Goal: Information Seeking & Learning: Learn about a topic

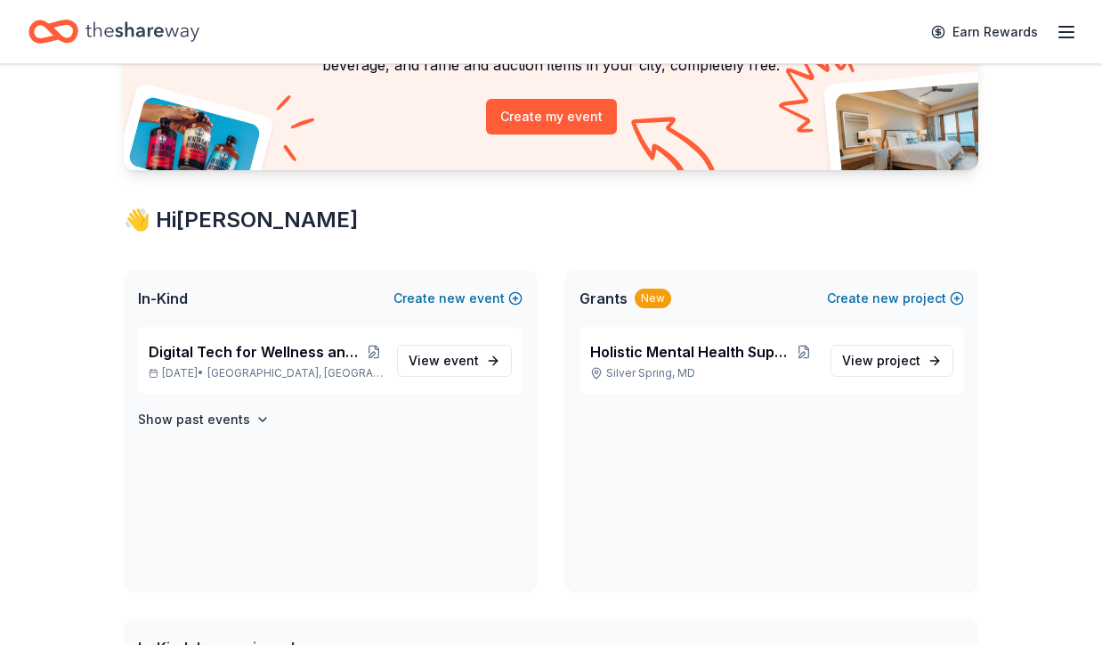
scroll to position [191, 0]
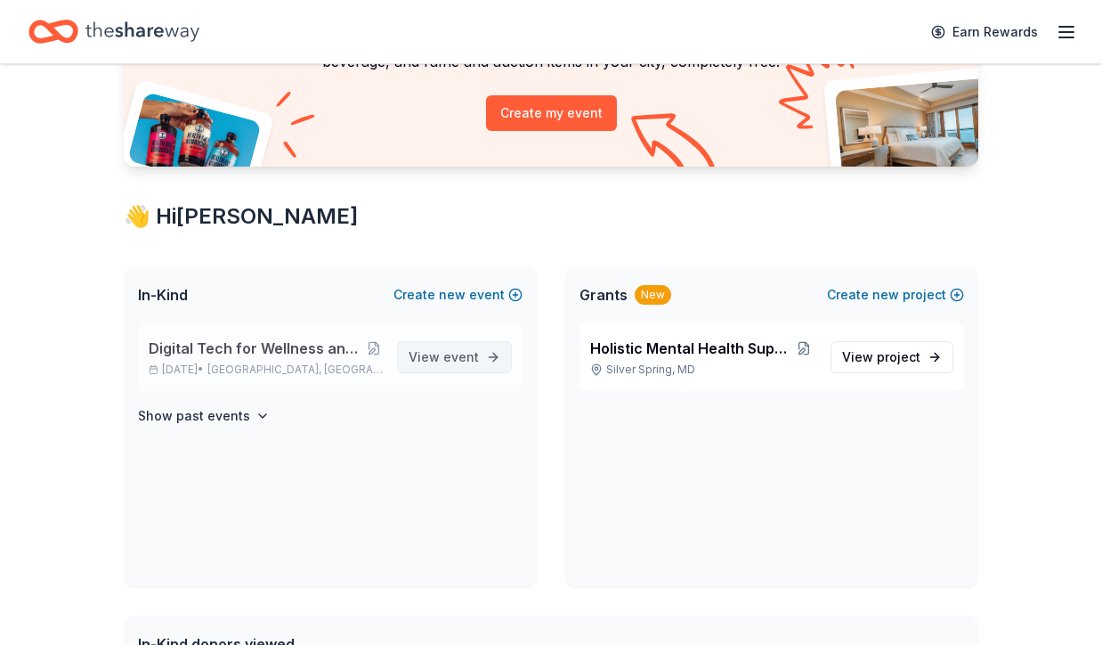
click at [446, 352] on span "event" at bounding box center [461, 356] width 36 height 15
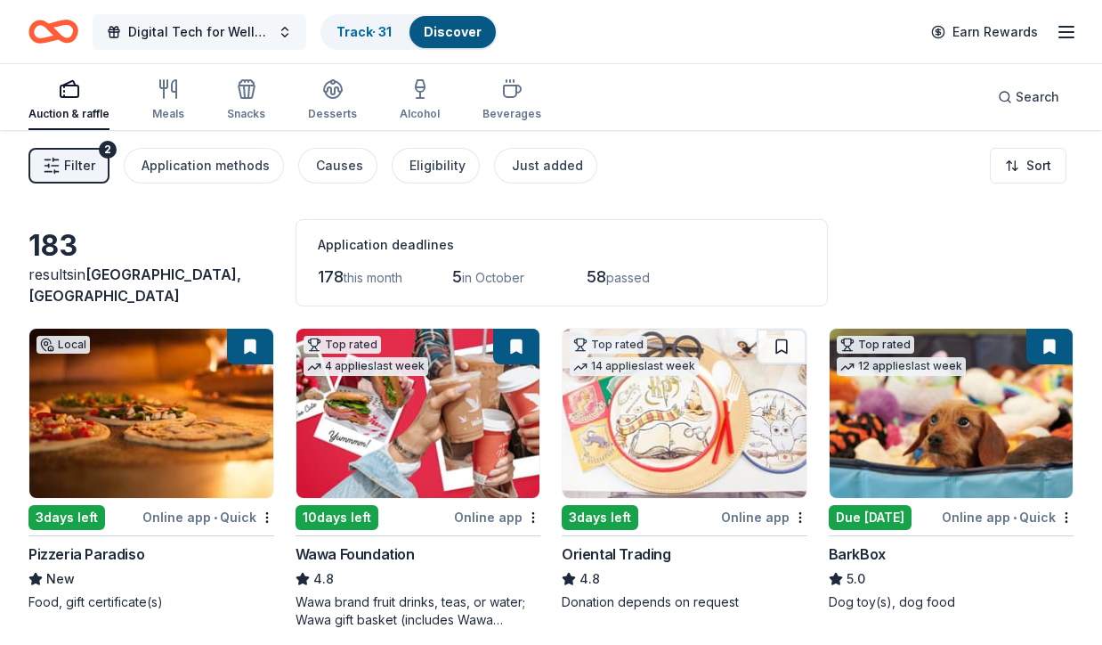
click at [266, 30] on span "Digital Tech for Wellness and Silent Auction Arts Fundraiser" at bounding box center [199, 31] width 142 height 21
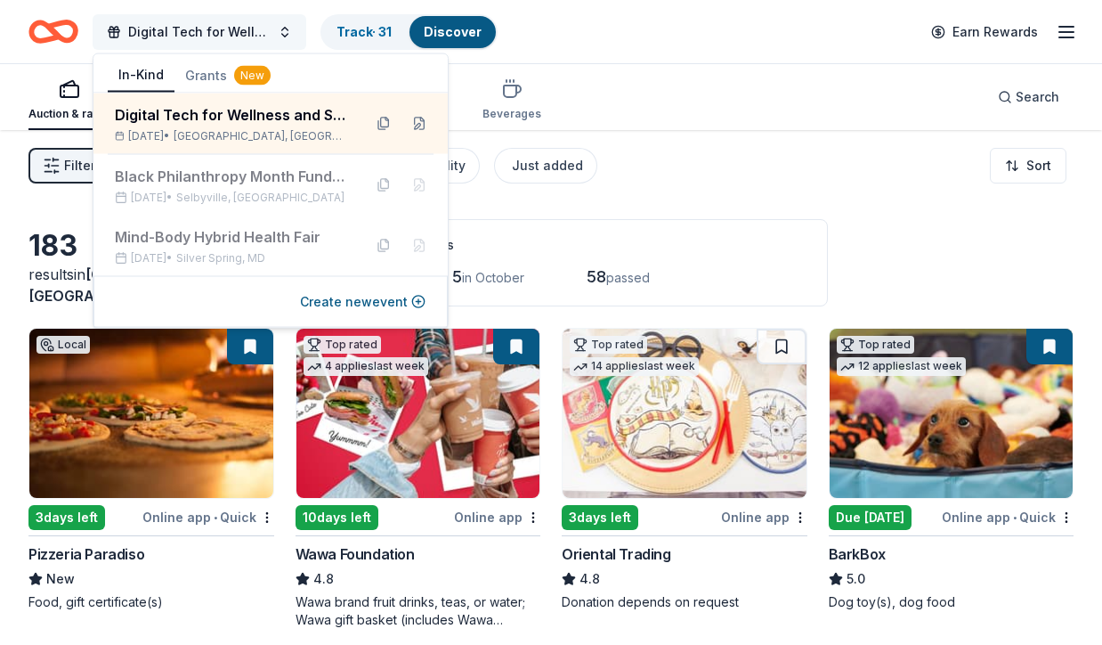
click at [266, 30] on span "Digital Tech for Wellness and Silent Auction Arts Fundraiser" at bounding box center [199, 31] width 142 height 21
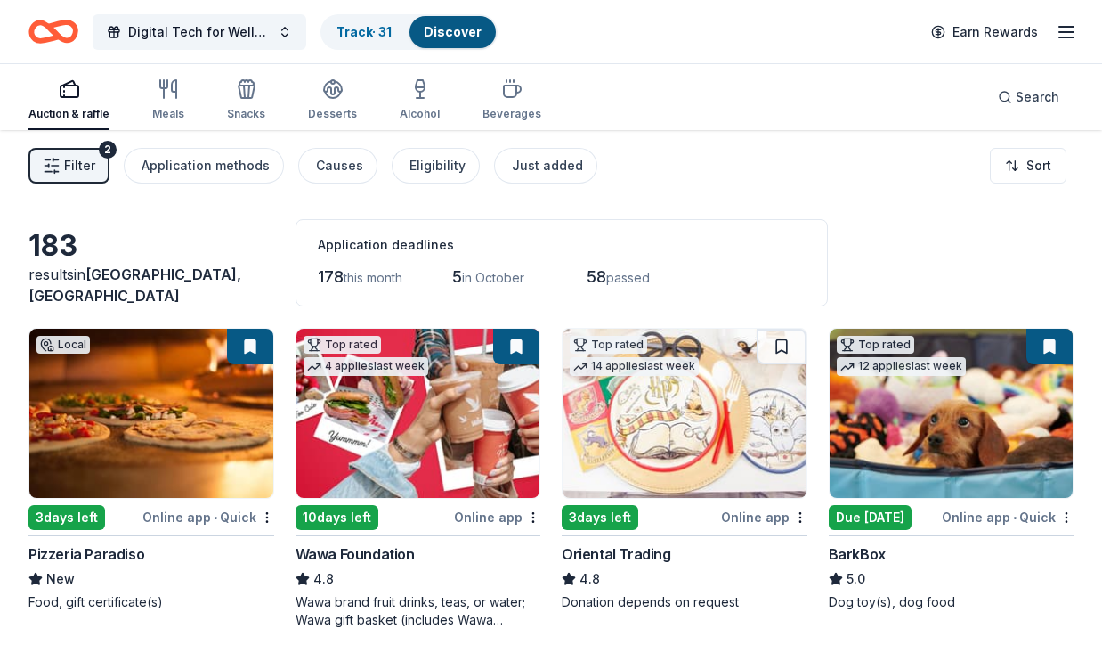
click at [63, 86] on rect "button" at bounding box center [70, 91] width 18 height 12
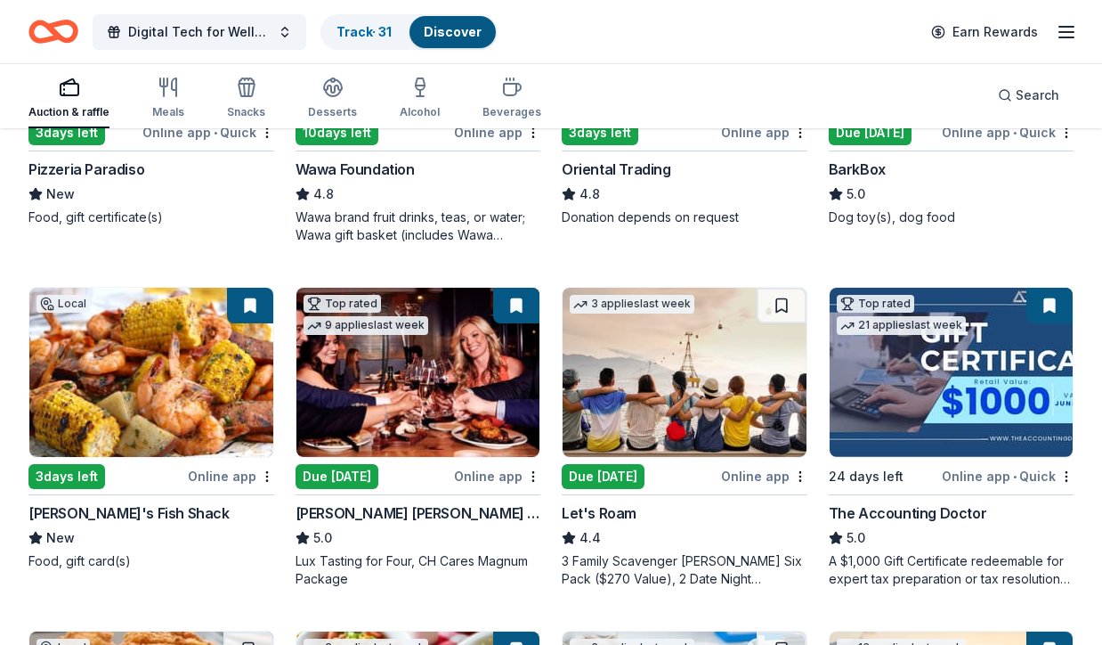
scroll to position [377, 0]
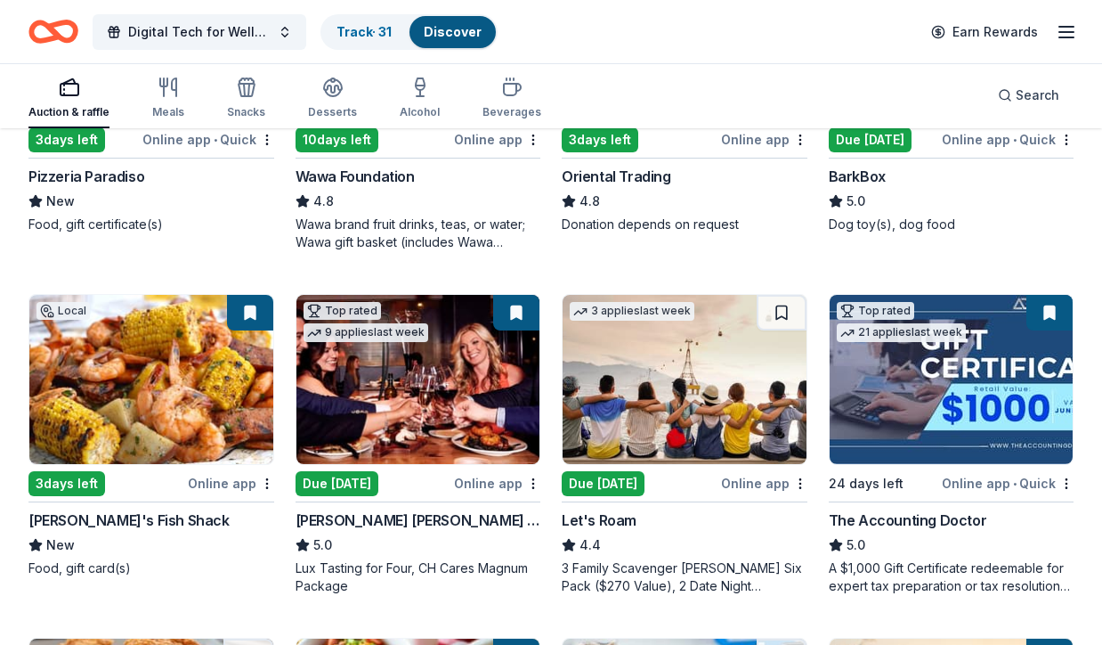
click at [63, 311] on div "Local" at bounding box center [63, 311] width 53 height 18
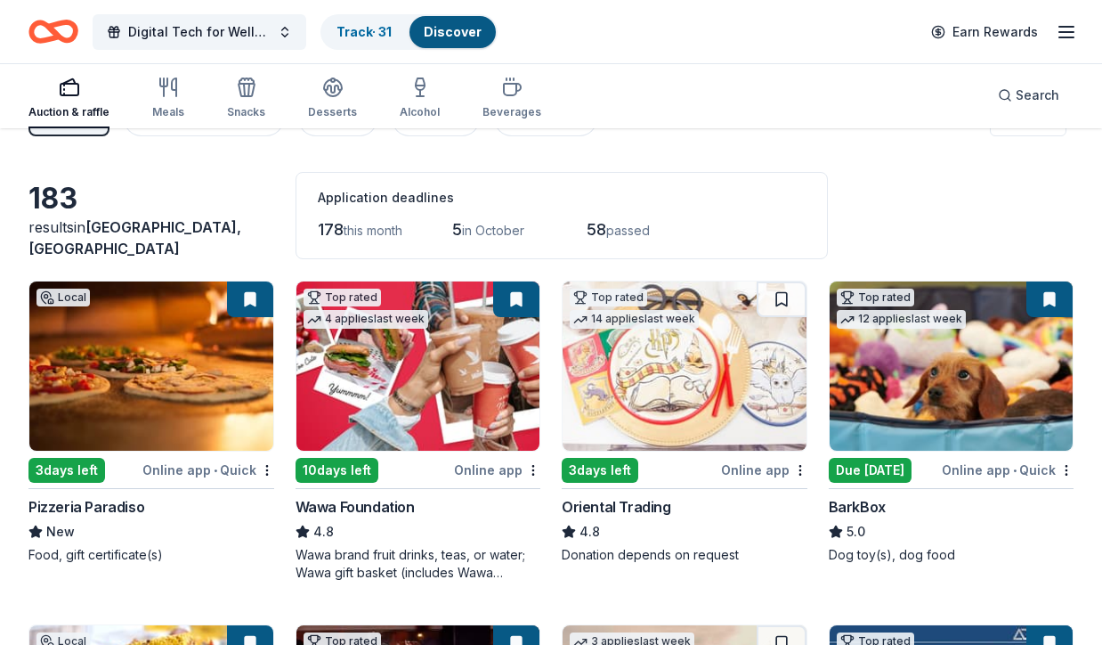
scroll to position [0, 0]
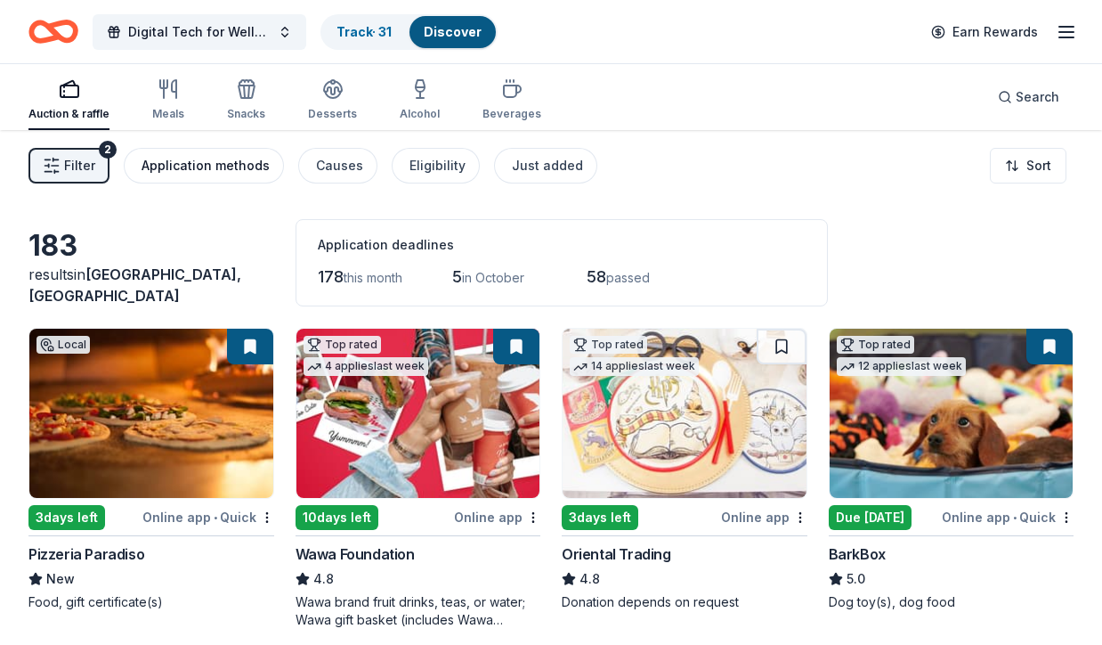
click at [204, 168] on div "Application methods" at bounding box center [206, 165] width 128 height 21
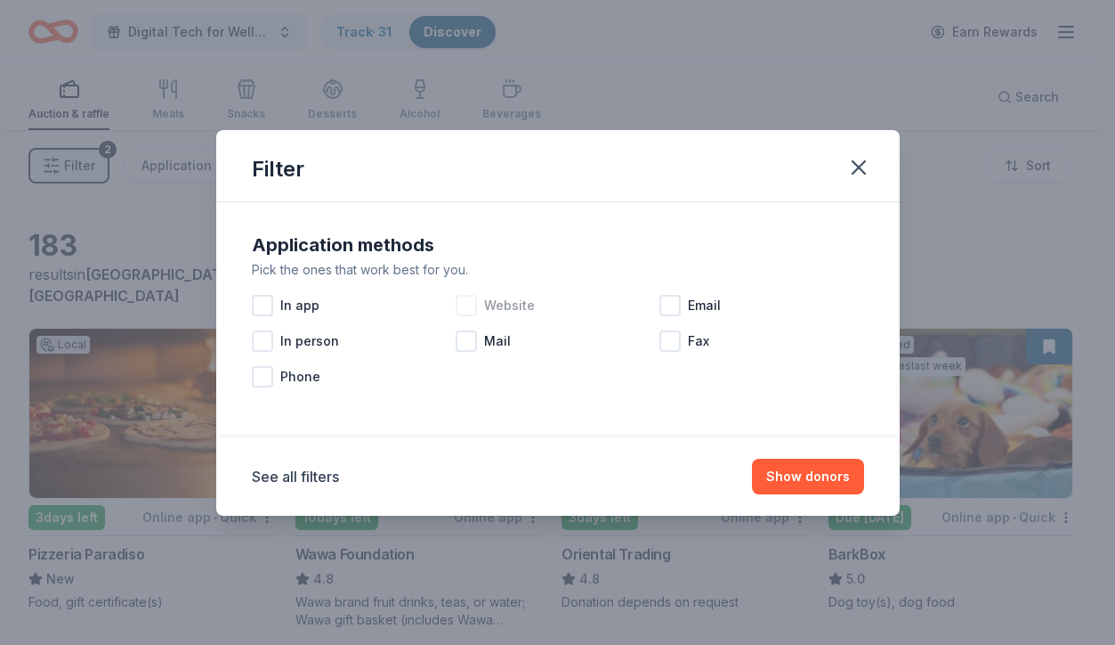
click at [464, 306] on div at bounding box center [466, 305] width 21 height 21
click at [672, 305] on div at bounding box center [670, 305] width 21 height 21
click at [862, 170] on icon "button" at bounding box center [859, 167] width 25 height 25
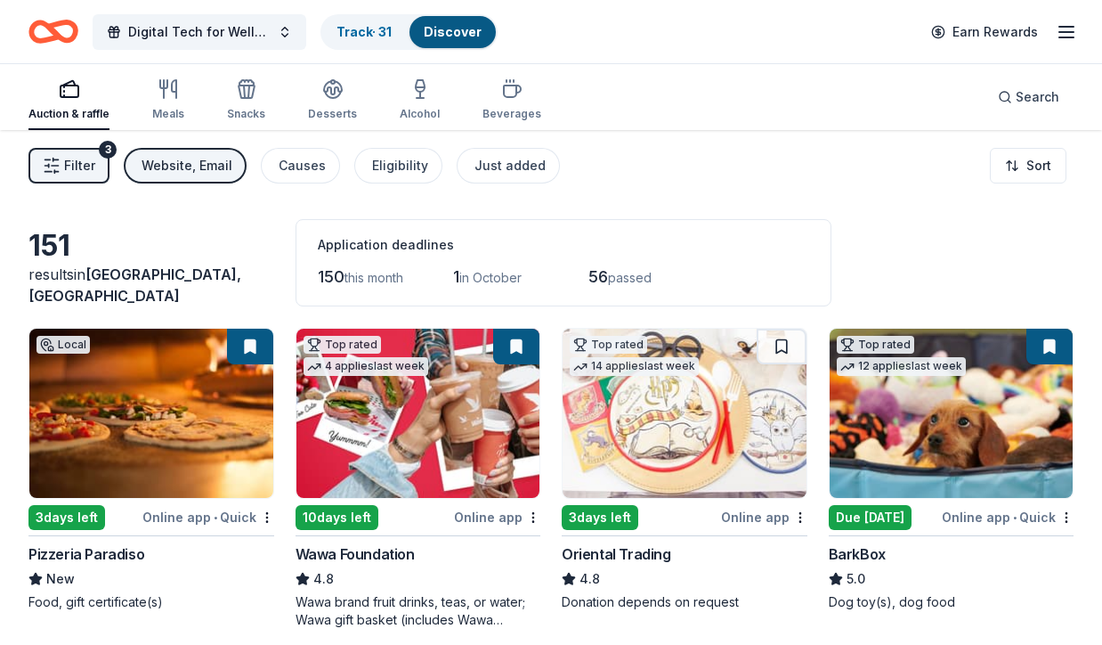
click at [165, 163] on div "Website, Email" at bounding box center [187, 165] width 91 height 21
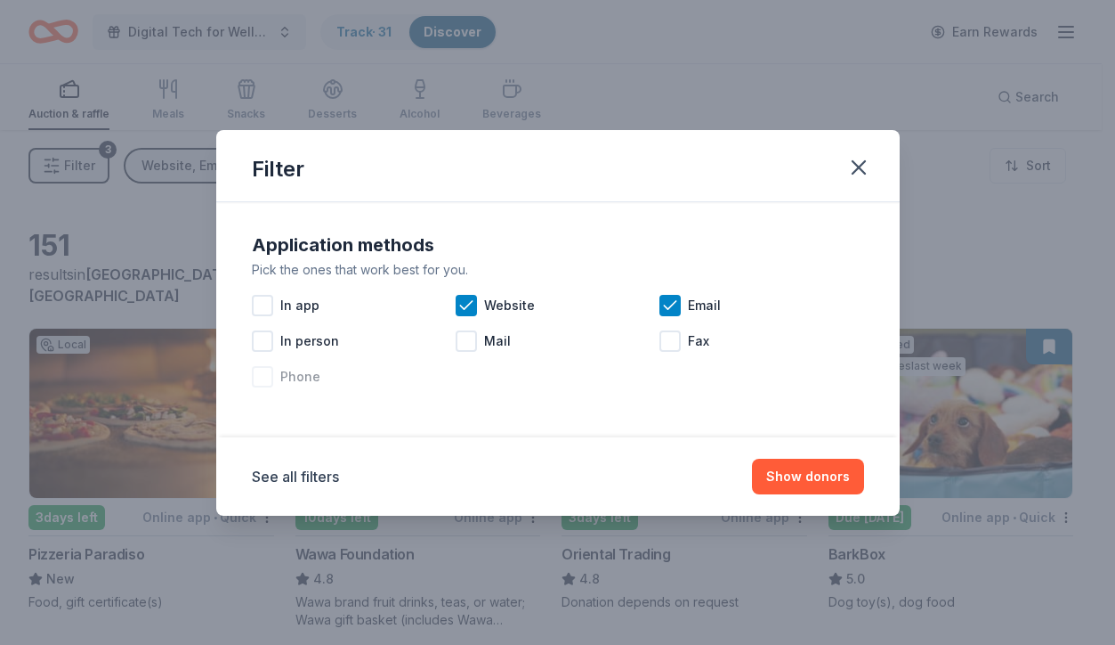
click at [266, 377] on div at bounding box center [262, 376] width 21 height 21
click at [857, 163] on icon "button" at bounding box center [859, 167] width 25 height 25
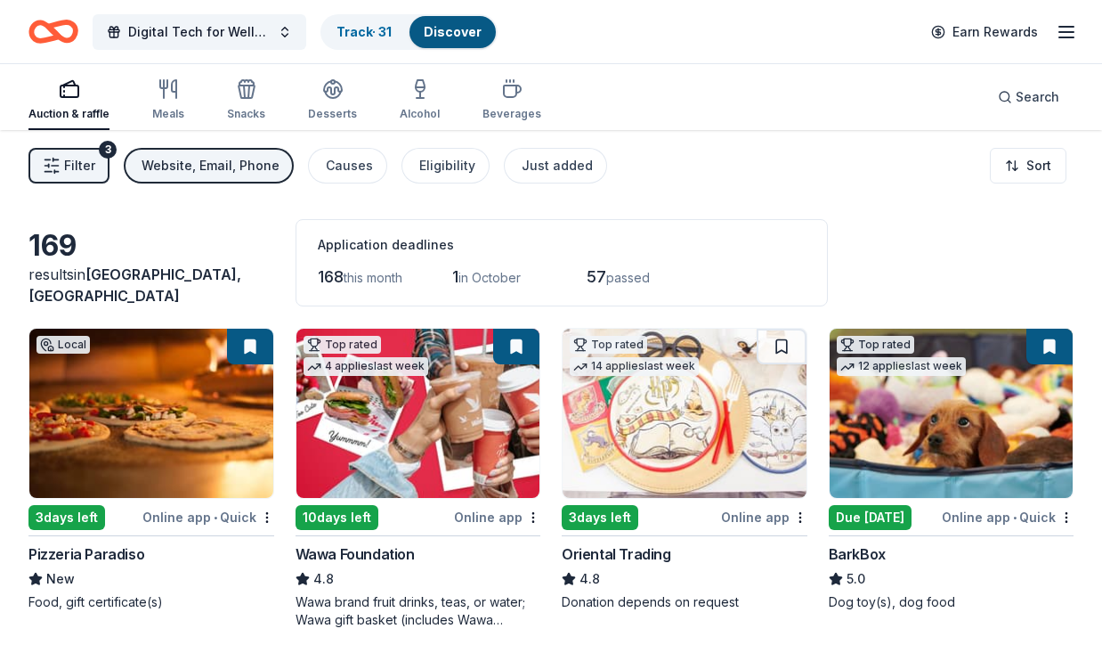
click at [450, 619] on div "Wawa brand fruit drinks, teas, or water; Wawa gift basket (includes Wawa produc…" at bounding box center [419, 611] width 246 height 36
click at [209, 160] on div "Website, Email, Phone" at bounding box center [211, 165] width 138 height 21
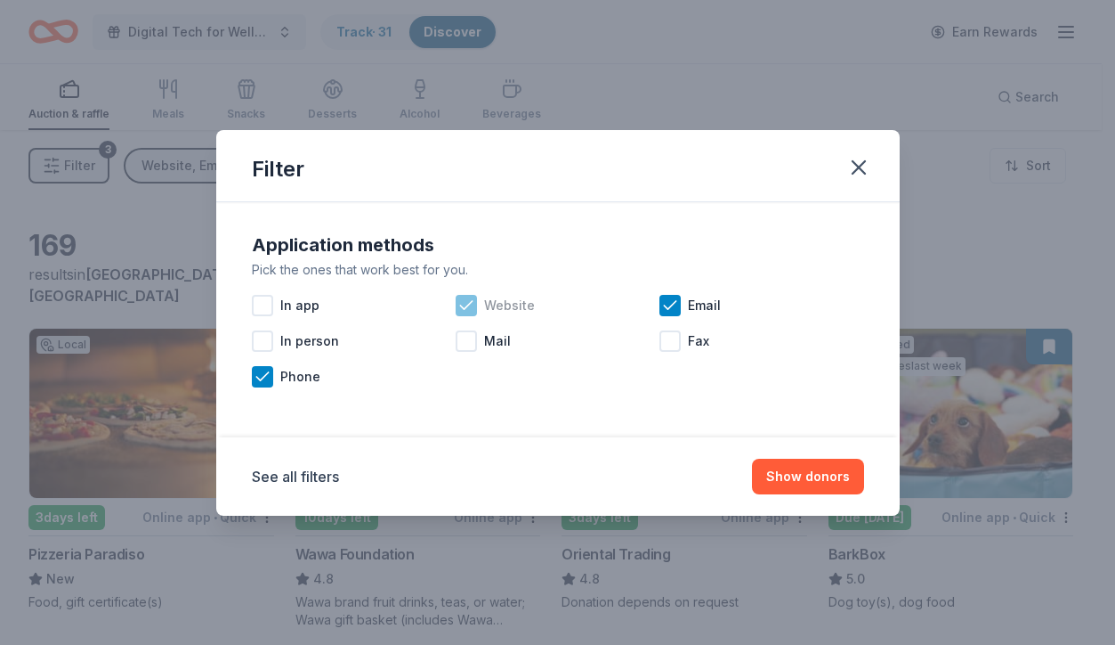
click at [476, 302] on div at bounding box center [466, 305] width 21 height 21
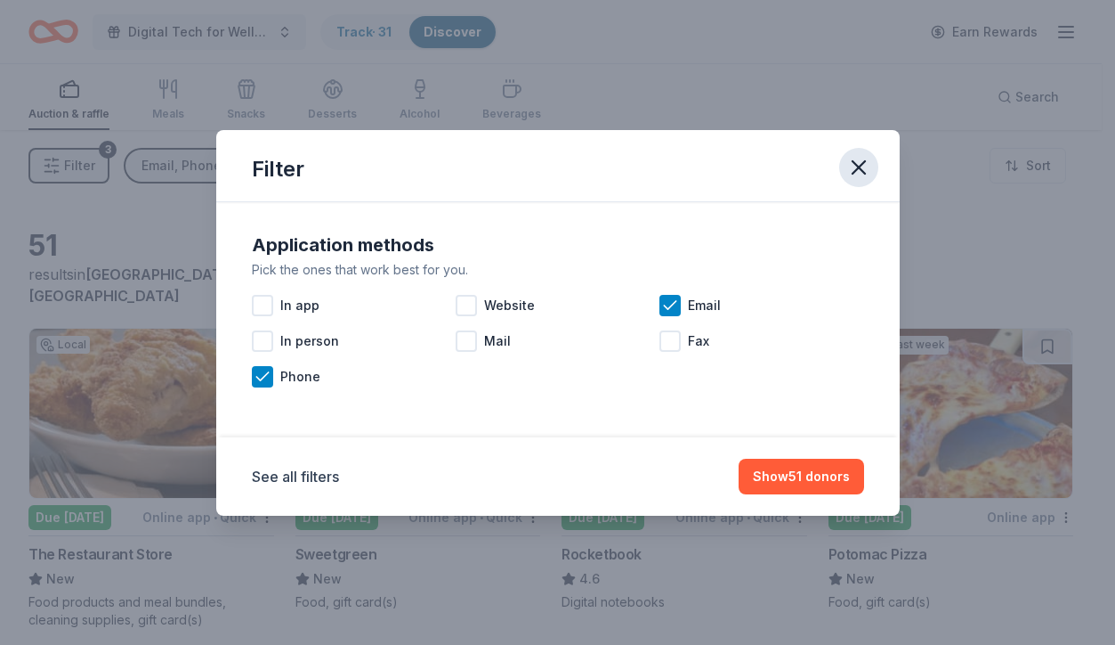
click at [851, 175] on icon "button" at bounding box center [859, 167] width 25 height 25
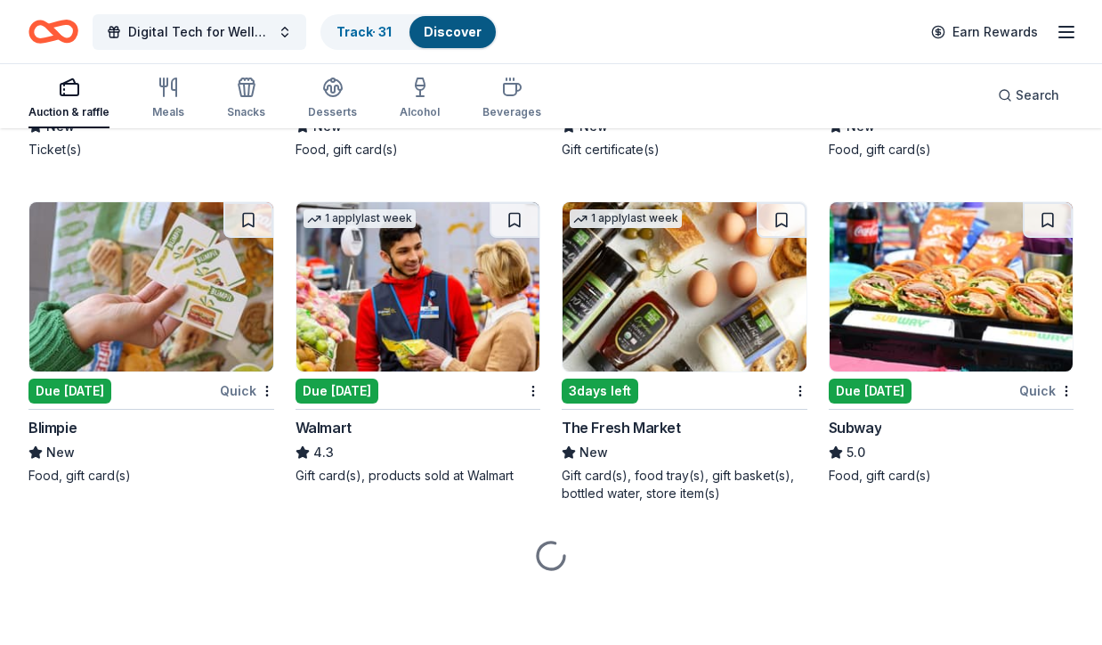
scroll to position [304, 0]
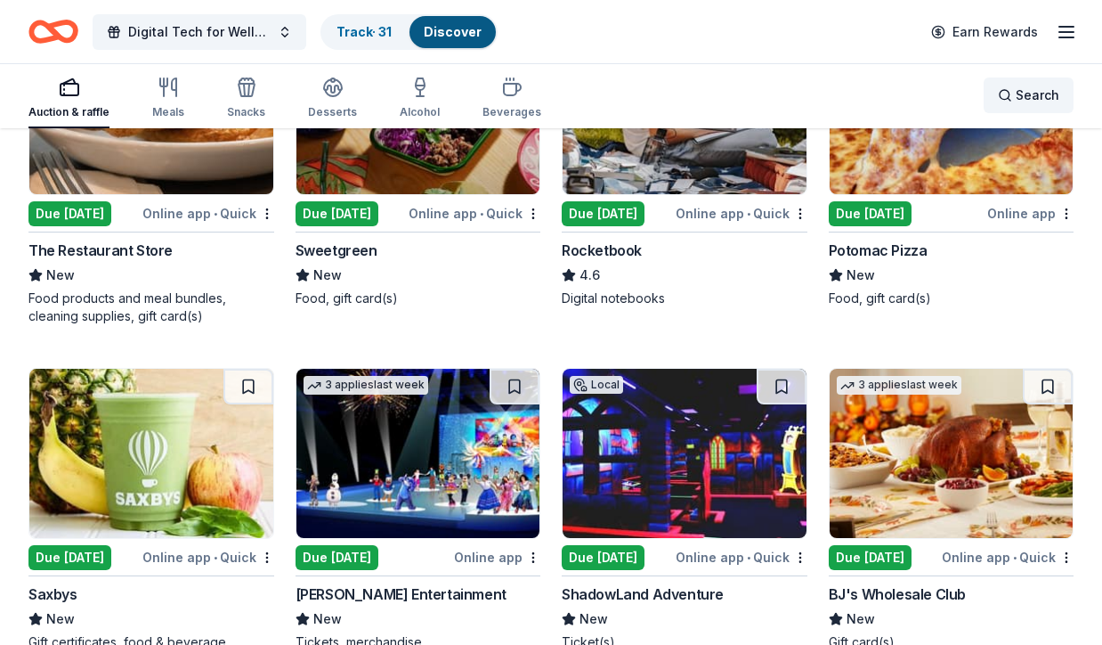
click at [1020, 89] on span "Search" at bounding box center [1038, 95] width 44 height 21
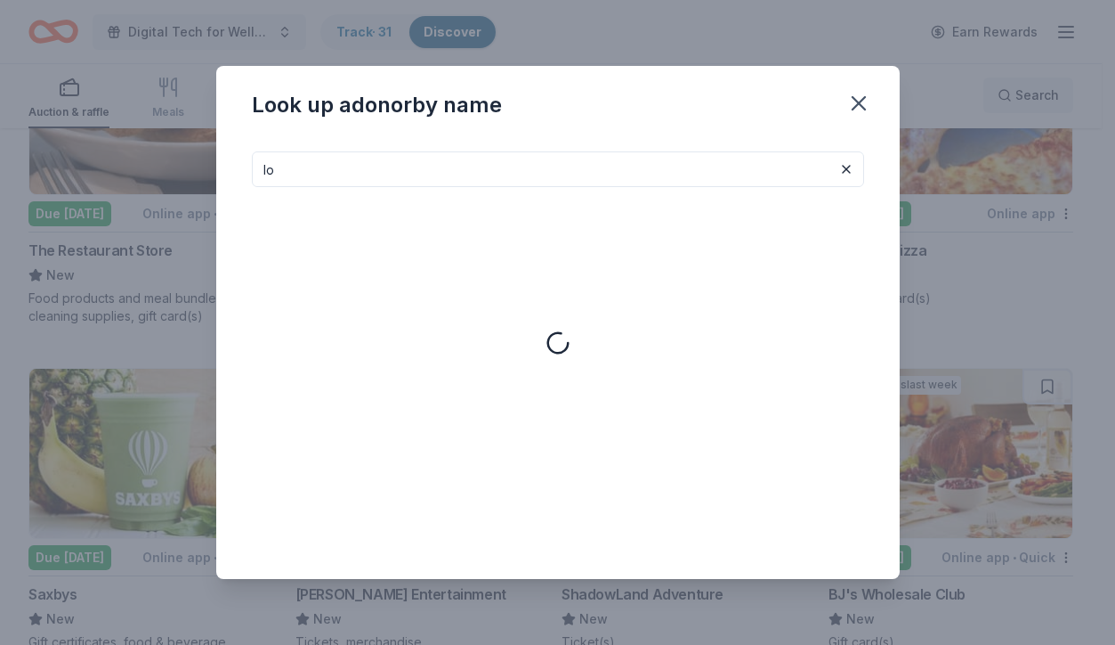
type input "l"
type input "L"
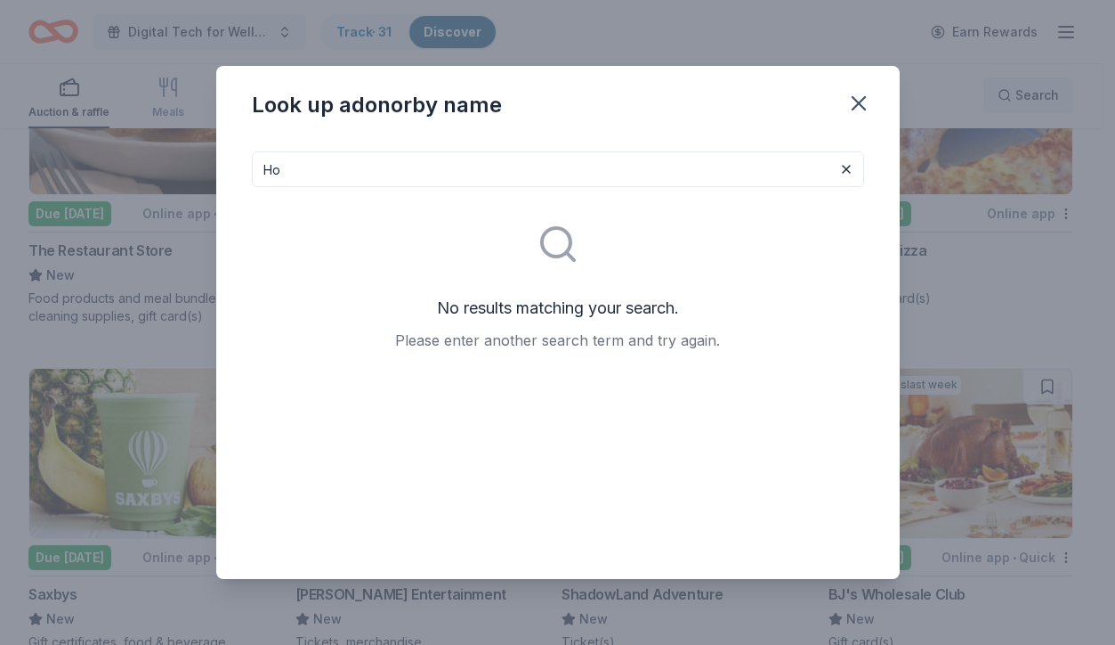
type input "H"
type input "L"
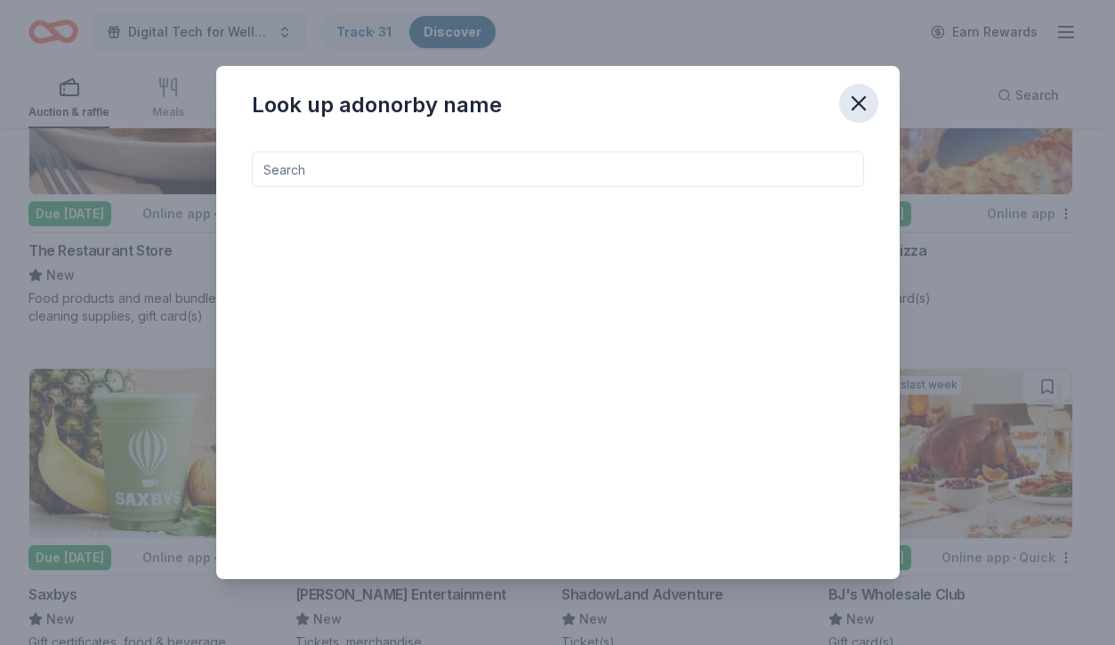
click at [862, 105] on icon "button" at bounding box center [859, 103] width 12 height 12
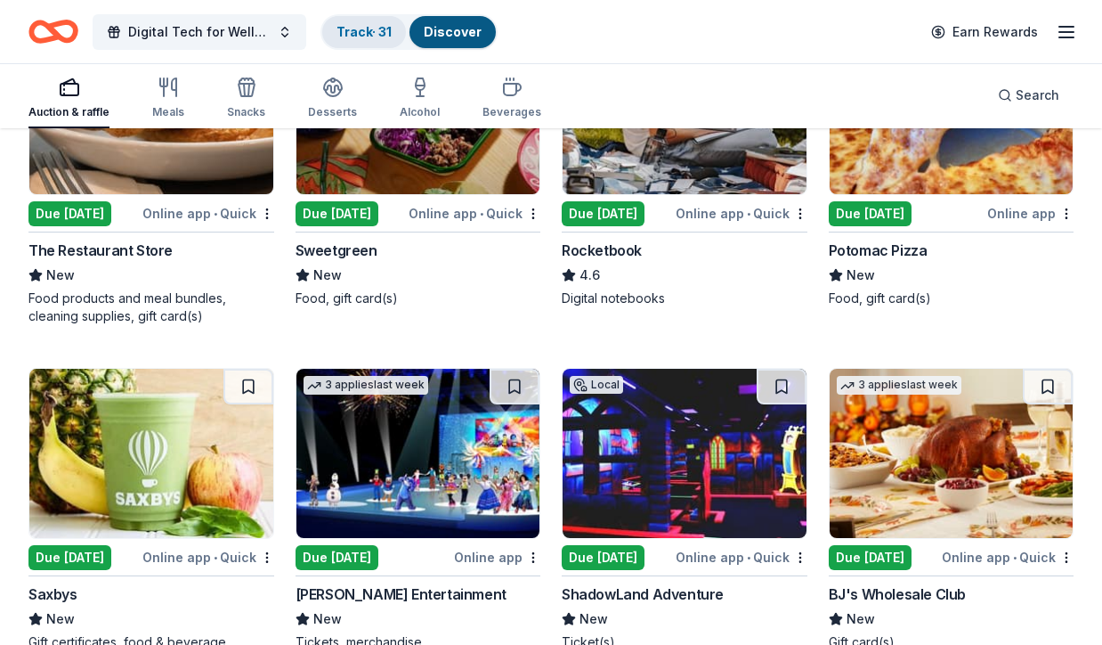
click at [377, 32] on link "Track · 31" at bounding box center [364, 31] width 55 height 15
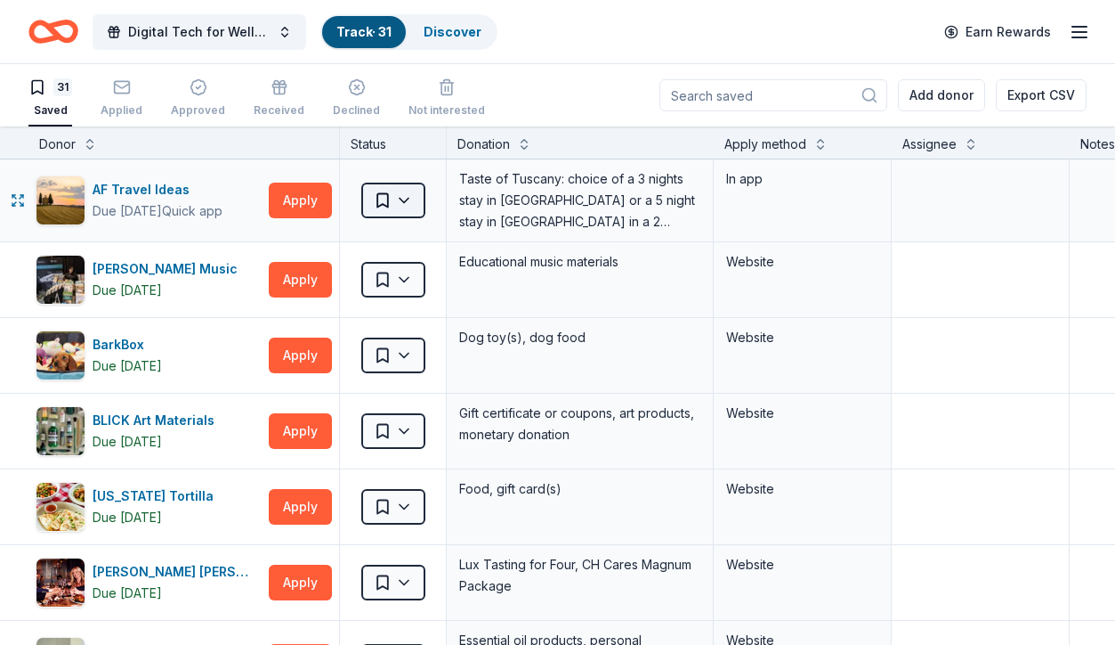
click at [407, 201] on html "Digital Tech for Wellness and Silent Auction Arts Fundraiser Track · 31 Discove…" at bounding box center [557, 322] width 1115 height 645
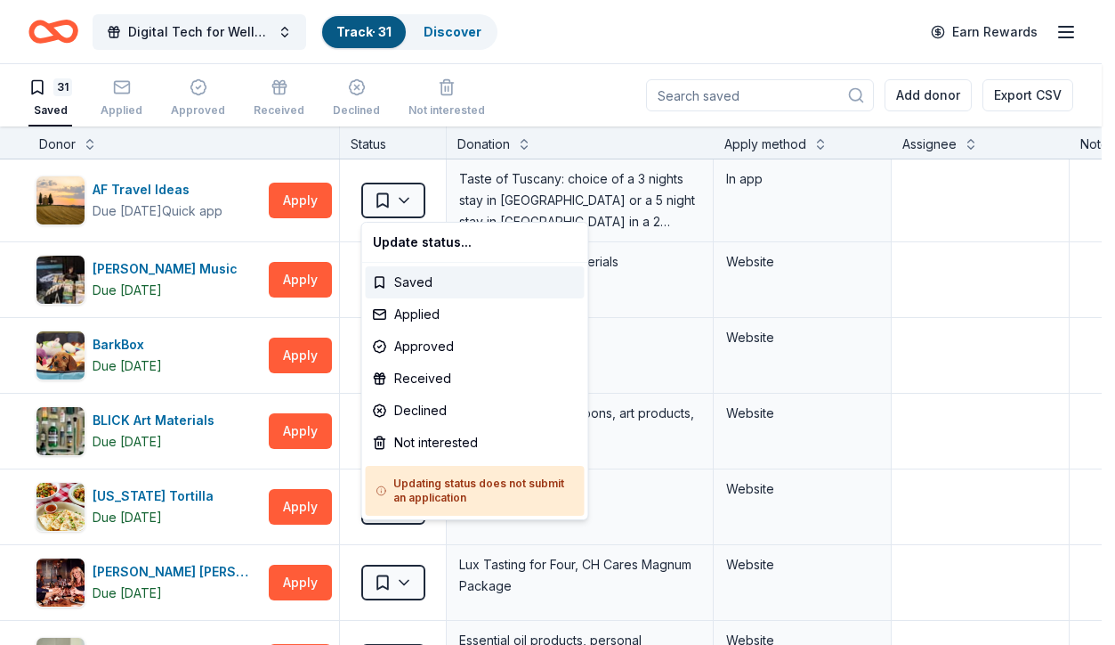
click at [404, 200] on html "Digital Tech for Wellness and Silent Auction Arts Fundraiser Track · 31 Discove…" at bounding box center [557, 322] width 1115 height 645
